Goal: Information Seeking & Learning: Learn about a topic

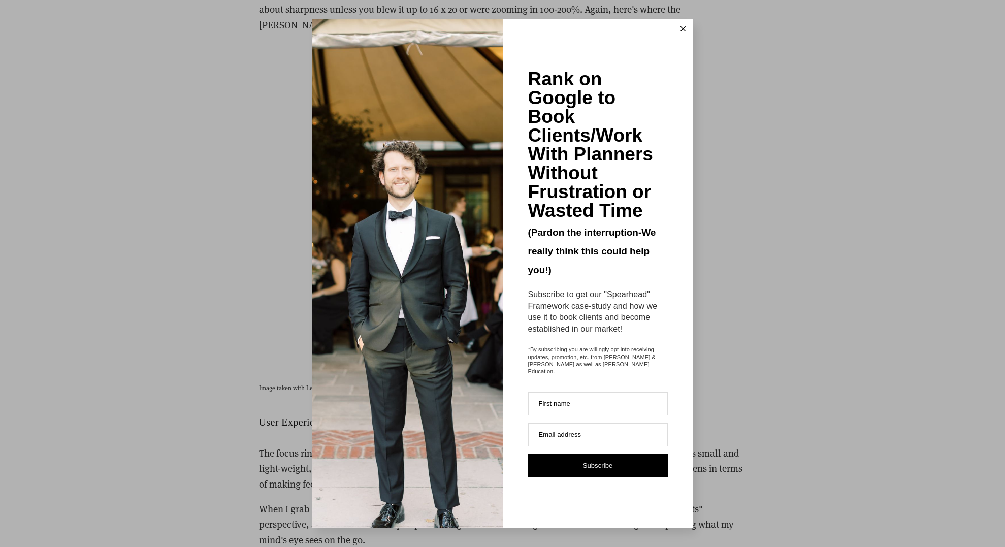
scroll to position [2969, 0]
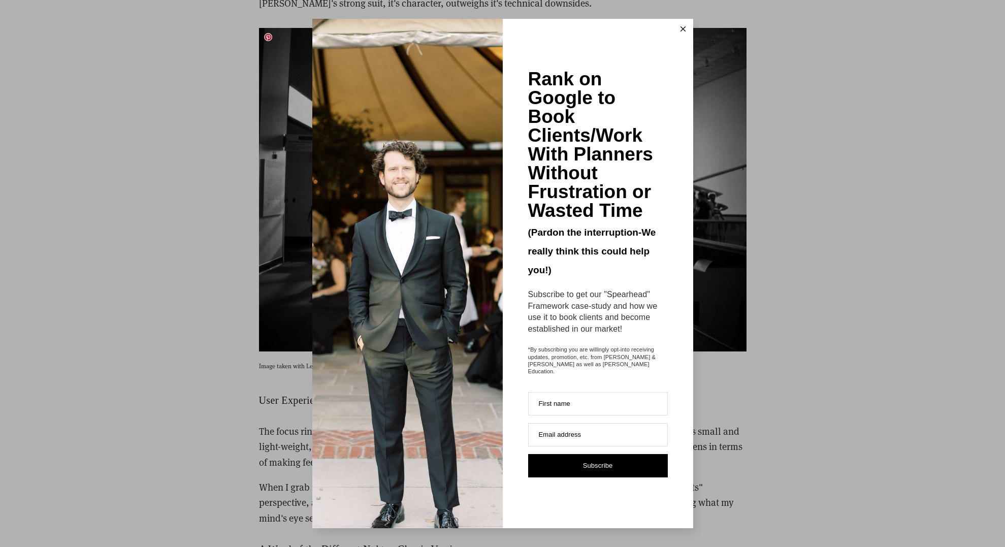
click at [685, 31] on line at bounding box center [683, 29] width 5 height 5
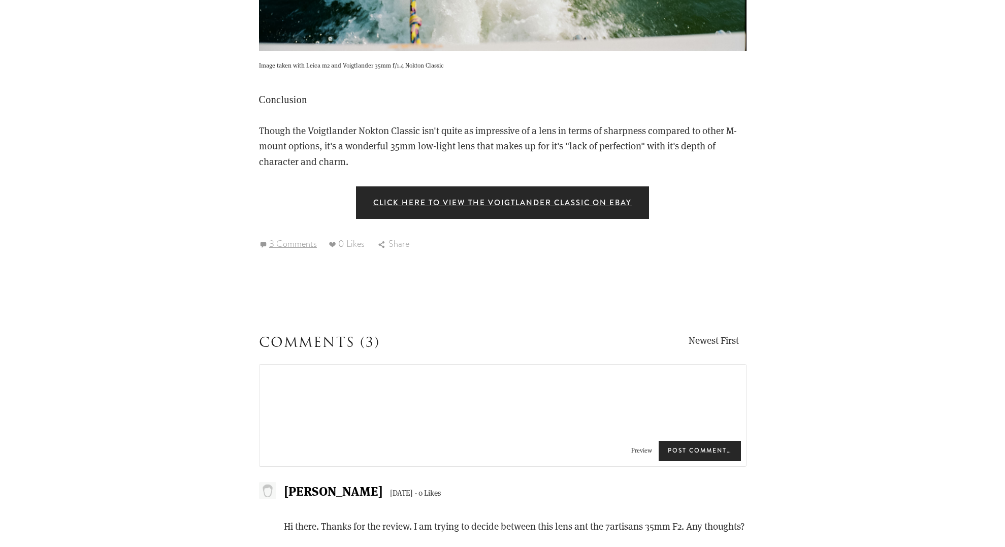
scroll to position [3961, 0]
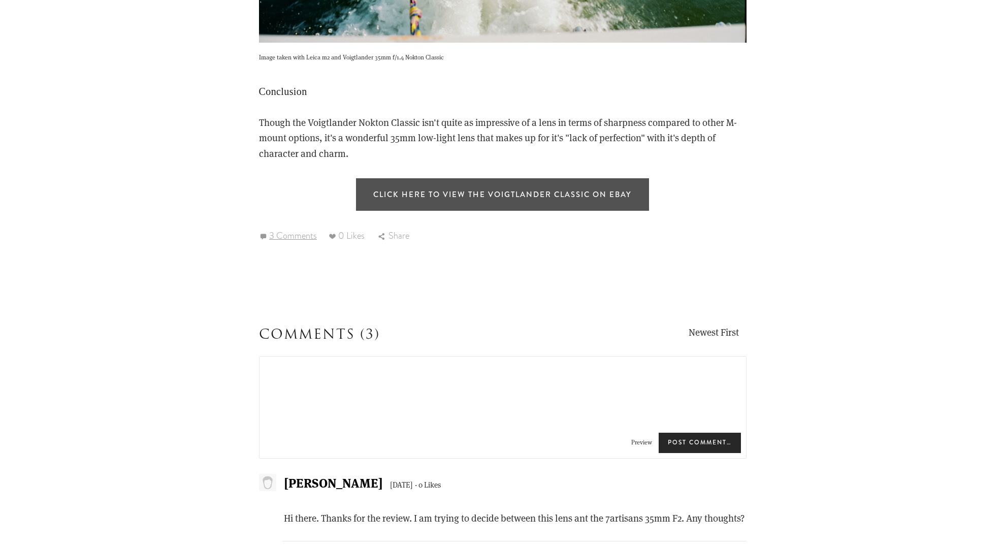
click at [521, 196] on link "Click here to view the Voigtlander Classic on Ebay" at bounding box center [502, 194] width 293 height 33
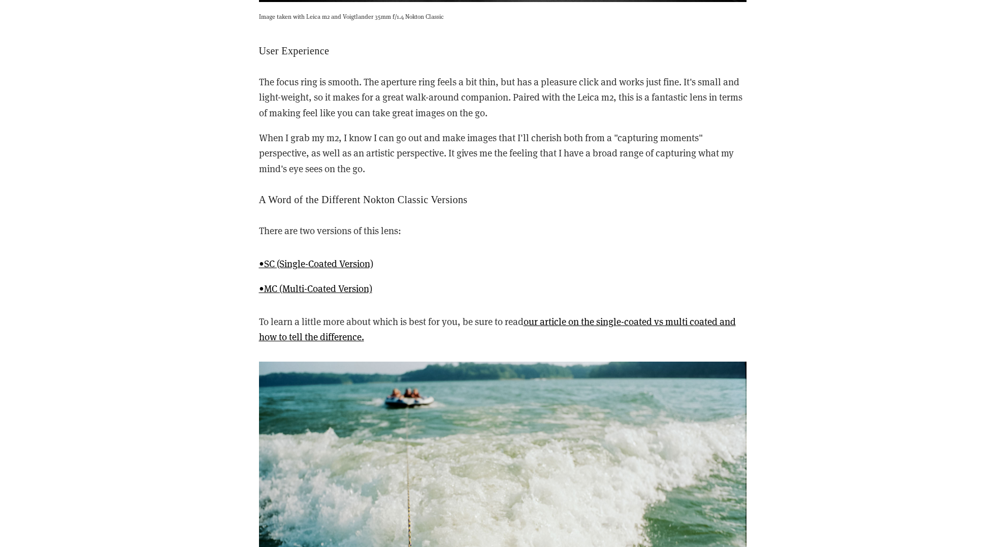
scroll to position [3325, 0]
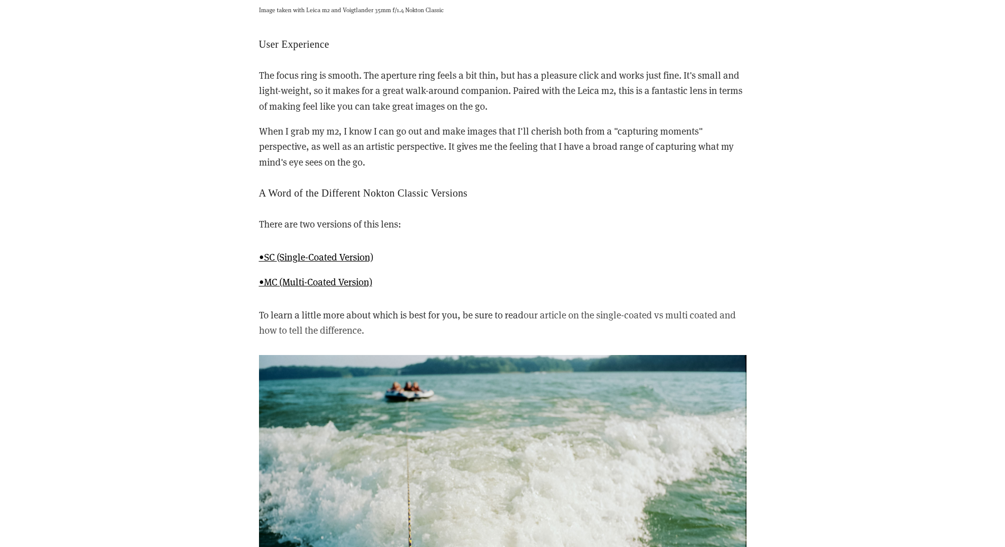
click at [631, 319] on link "our article on the single-coated vs multi coated and how to tell the difference." at bounding box center [497, 322] width 477 height 28
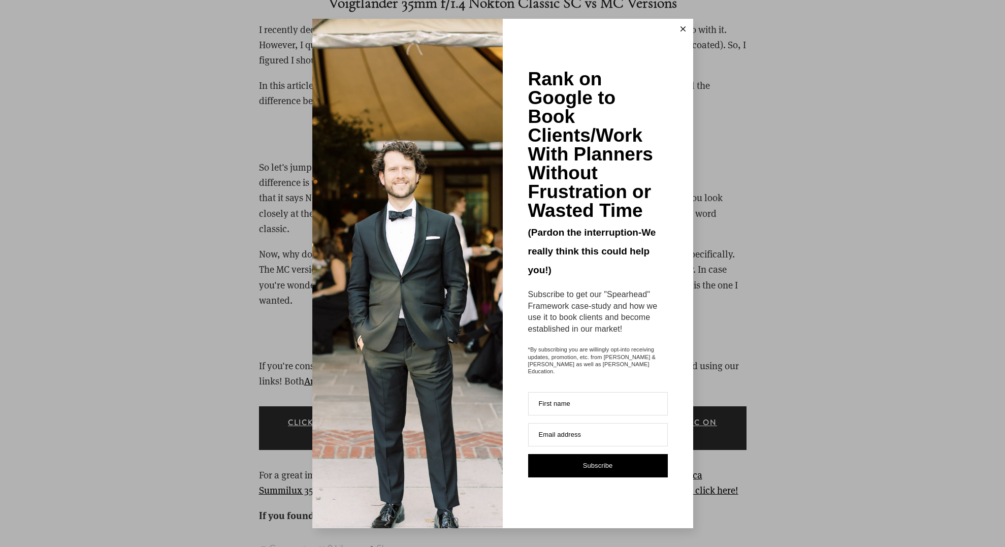
scroll to position [1192, 0]
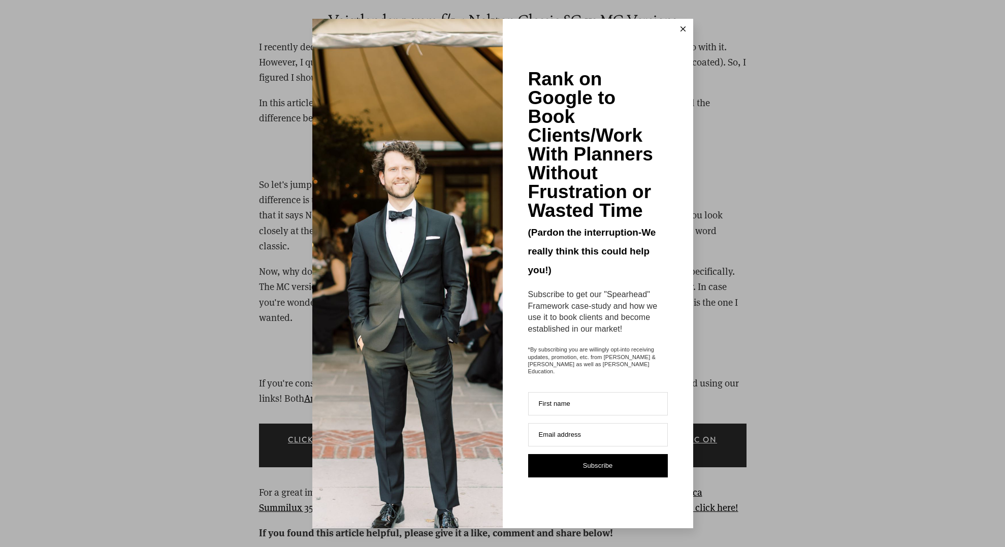
click at [685, 36] on button at bounding box center [683, 29] width 20 height 20
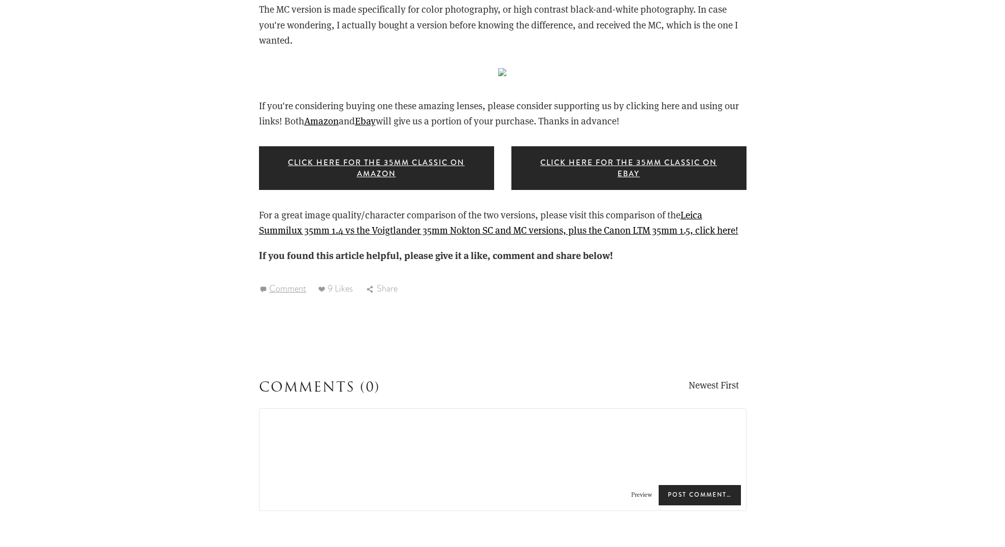
scroll to position [1882, 0]
